Goal: Task Accomplishment & Management: Manage account settings

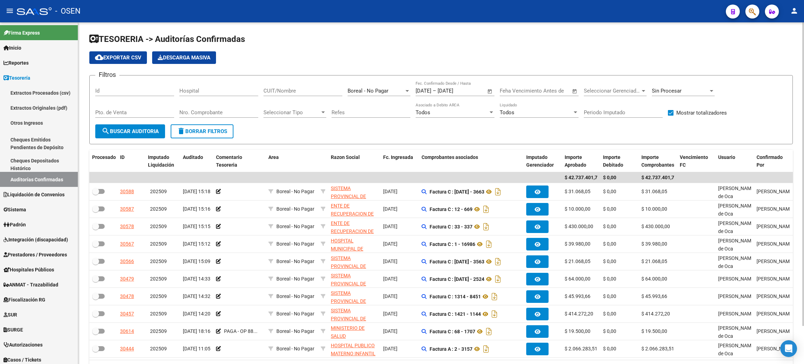
click at [698, 88] on div "Sin Procesar" at bounding box center [680, 91] width 57 height 6
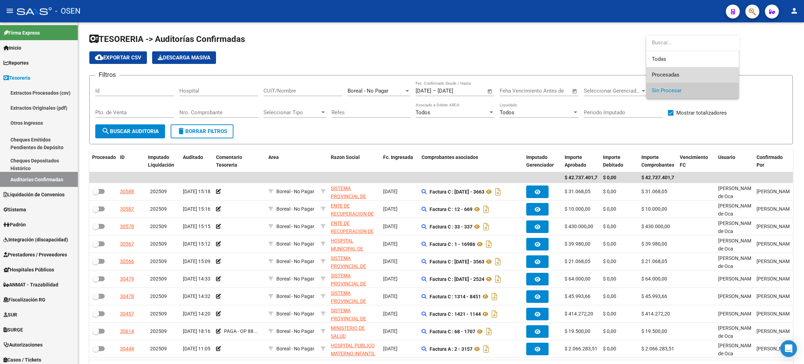
click at [680, 77] on span "Procesadas" at bounding box center [692, 75] width 81 height 16
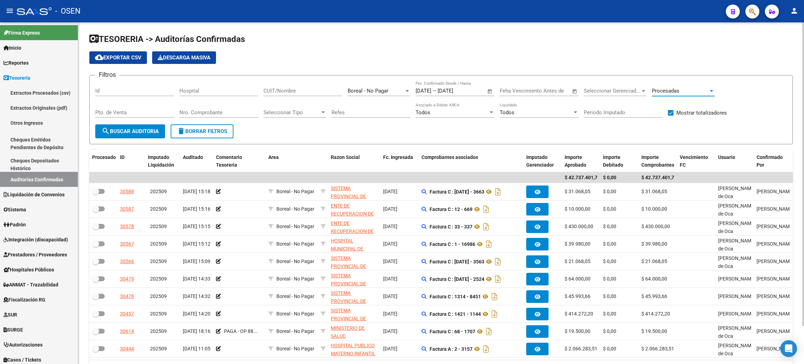
click at [124, 134] on button "search Buscar Auditoria" at bounding box center [130, 131] width 70 height 14
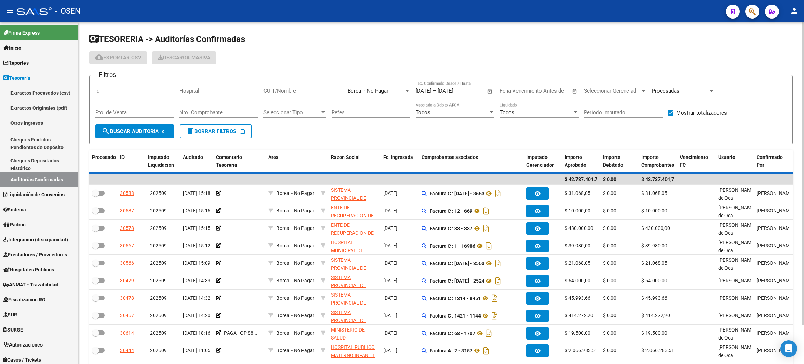
checkbox input "true"
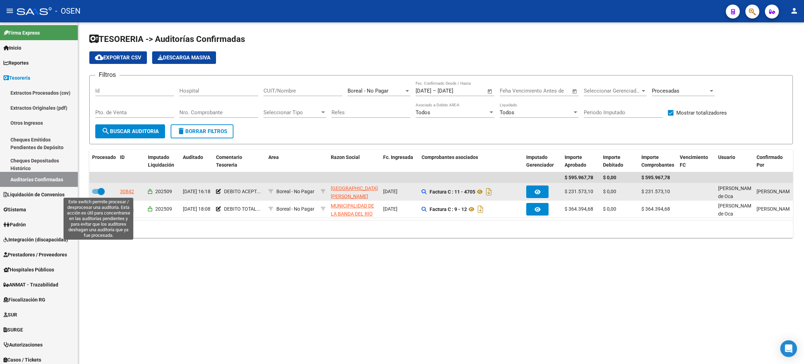
click at [95, 190] on span at bounding box center [98, 191] width 13 height 5
click at [95, 194] on input "checkbox" at bounding box center [95, 194] width 0 height 0
checkbox input "false"
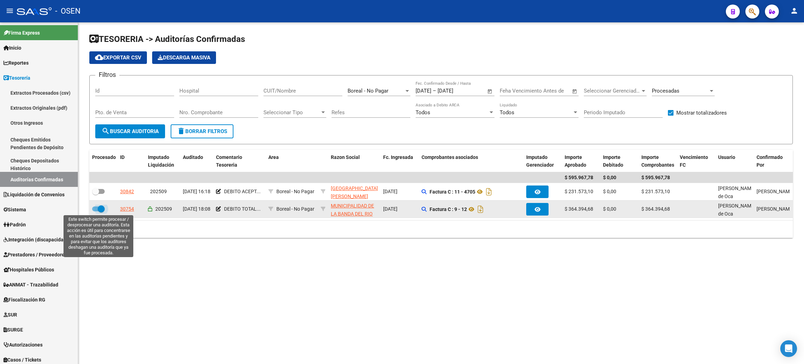
click at [95, 211] on label at bounding box center [98, 208] width 13 height 8
click at [95, 211] on input "checkbox" at bounding box center [95, 211] width 0 height 0
checkbox input "false"
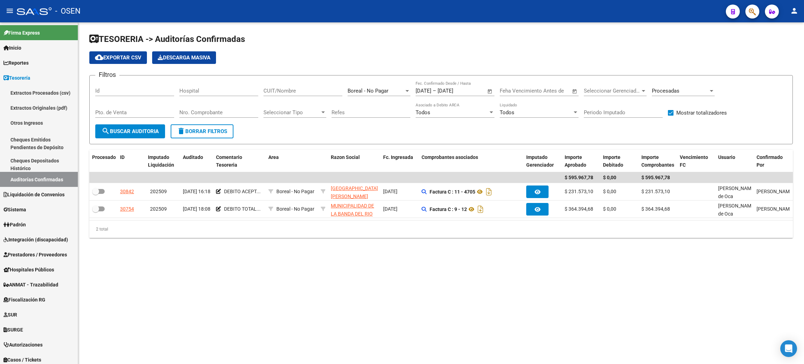
drag, startPoint x: 456, startPoint y: 293, endPoint x: 583, endPoint y: 325, distance: 131.3
click at [456, 292] on mat-sidenav-content "TESORERIA -> Auditorías Confirmadas cloud_download Exportar CSV Descarga Masiva…" at bounding box center [441, 192] width 726 height 341
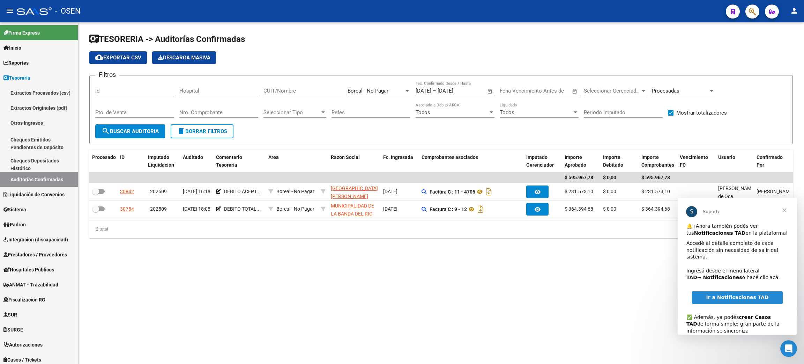
drag, startPoint x: 407, startPoint y: 276, endPoint x: 422, endPoint y: 291, distance: 21.2
click at [407, 278] on mat-sidenav-content "TESORERIA -> Auditorías Confirmadas cloud_download Exportar CSV Descarga Masiva…" at bounding box center [441, 192] width 726 height 341
